Goal: Information Seeking & Learning: Learn about a topic

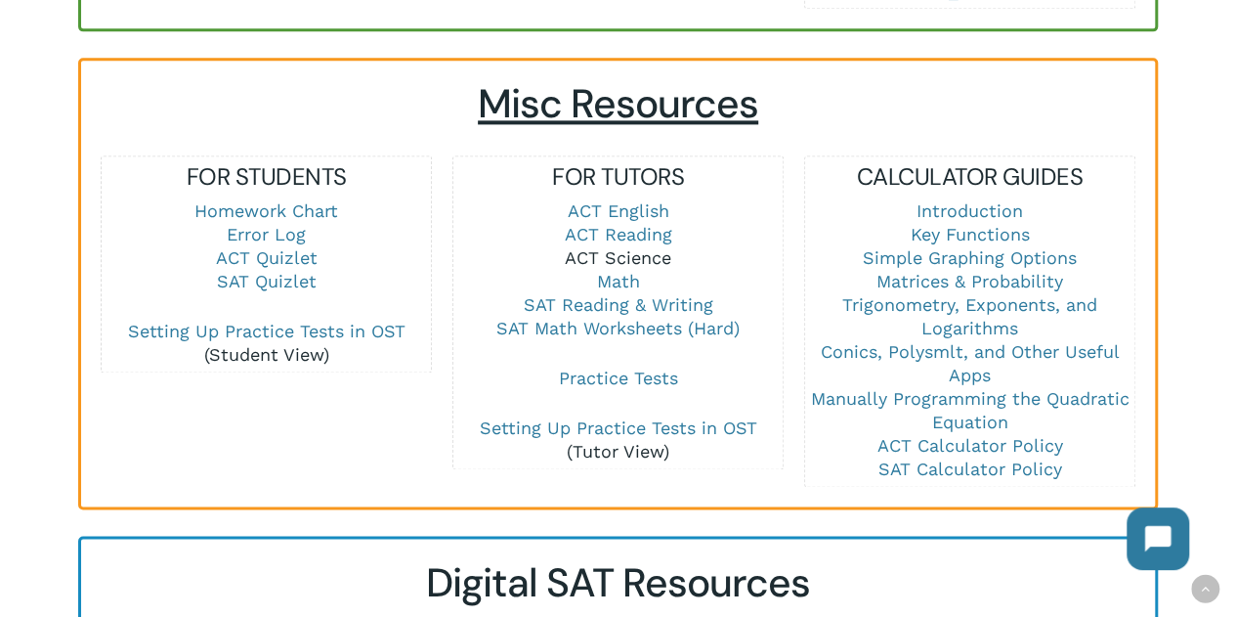
scroll to position [1378, 0]
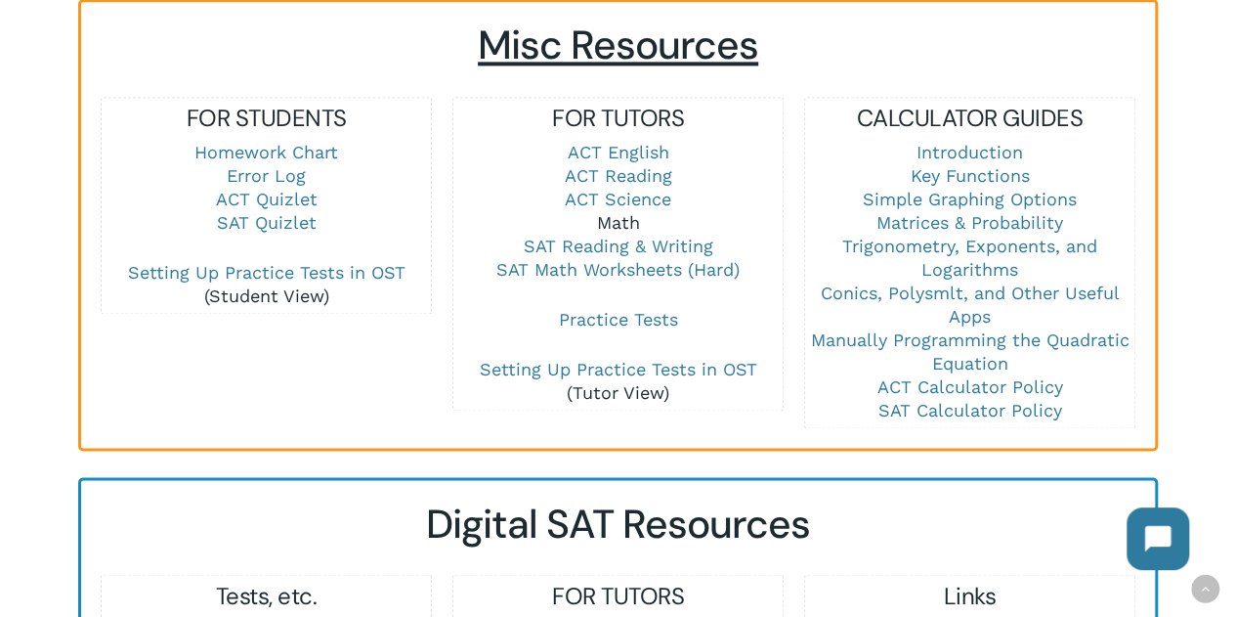
click at [631, 212] on link "Math" at bounding box center [618, 222] width 43 height 21
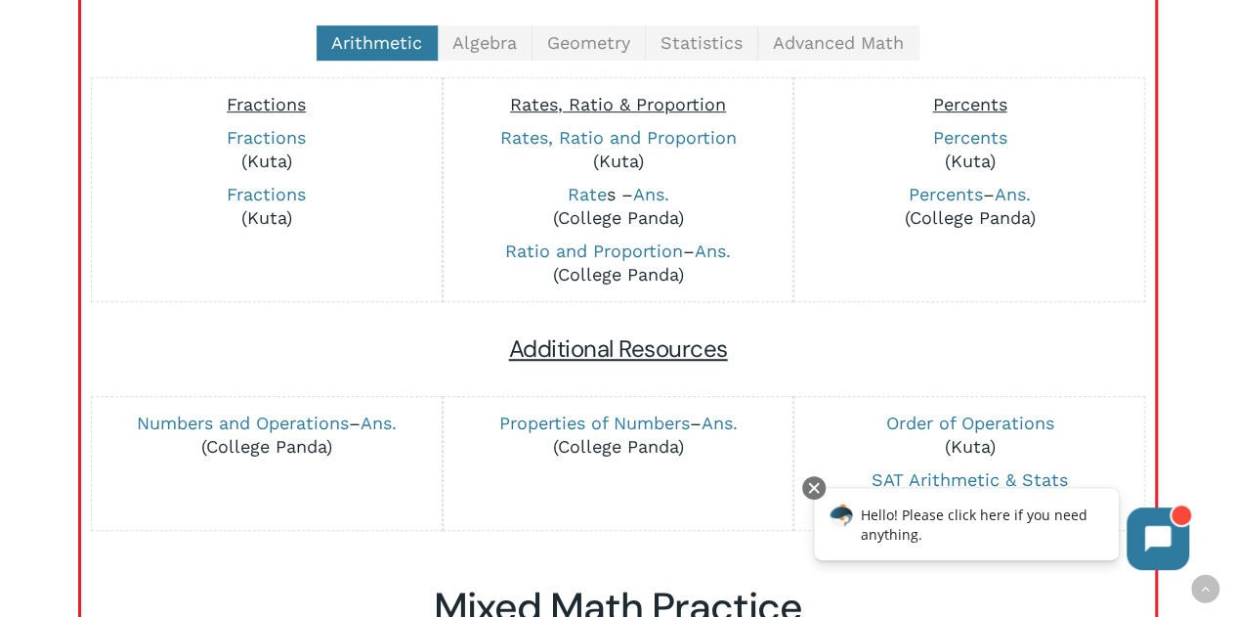
scroll to position [535, 0]
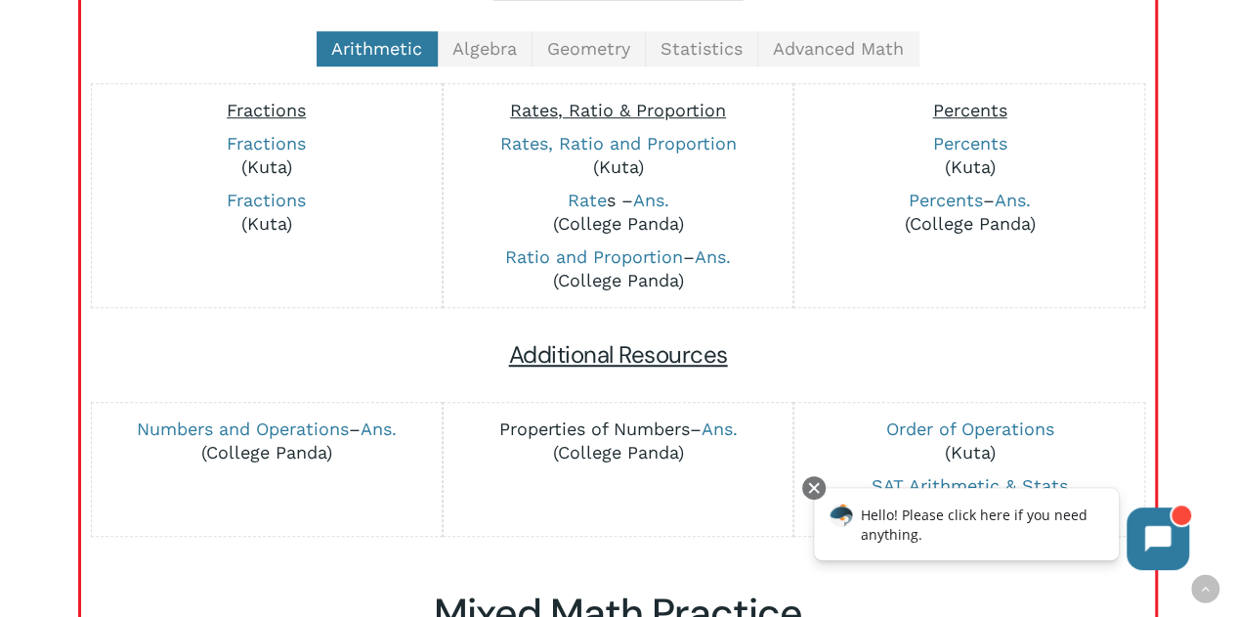
click at [584, 423] on link "Properties of Numbers" at bounding box center [594, 428] width 191 height 21
